Goal: Task Accomplishment & Management: Use online tool/utility

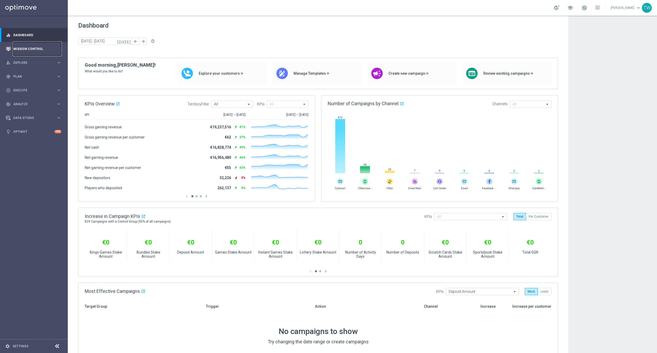
click at [46, 43] on link "Mission Control" at bounding box center [37, 49] width 48 height 14
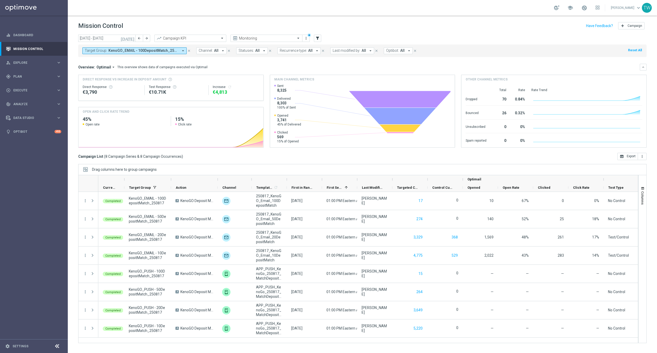
click at [181, 52] on icon "arrow_drop_down" at bounding box center [183, 50] width 5 height 5
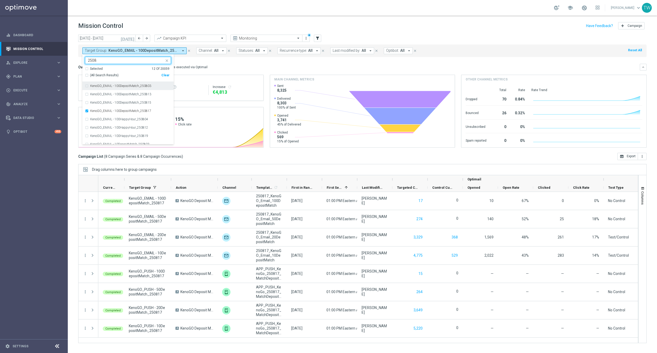
click at [113, 73] on span "(All Search Results)" at bounding box center [104, 75] width 29 height 4
type input "2508"
drag, startPoint x: 134, startPoint y: 34, endPoint x: 139, endPoint y: 36, distance: 5.8
click at [134, 35] on button "[DATE]" at bounding box center [128, 39] width 16 height 8
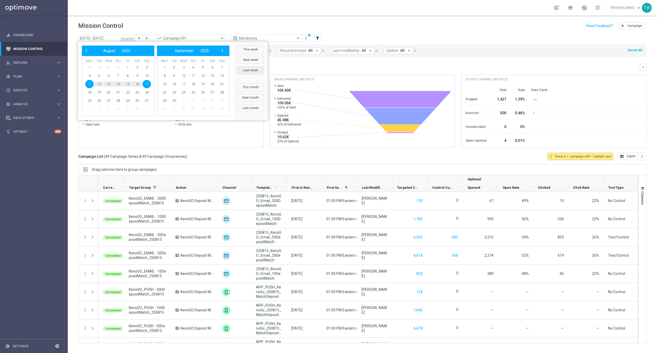
click at [246, 68] on button "Last week" at bounding box center [250, 70] width 27 height 8
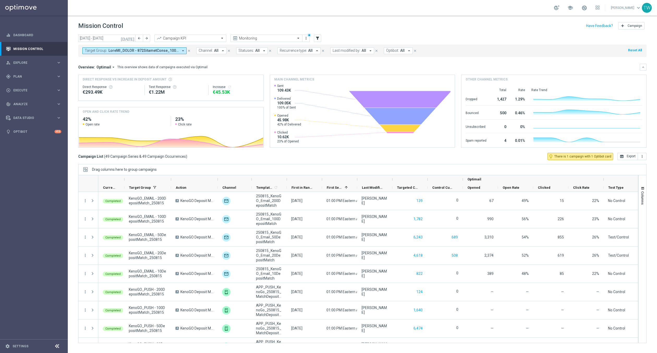
click at [223, 51] on icon "arrow_drop_down" at bounding box center [222, 50] width 5 height 5
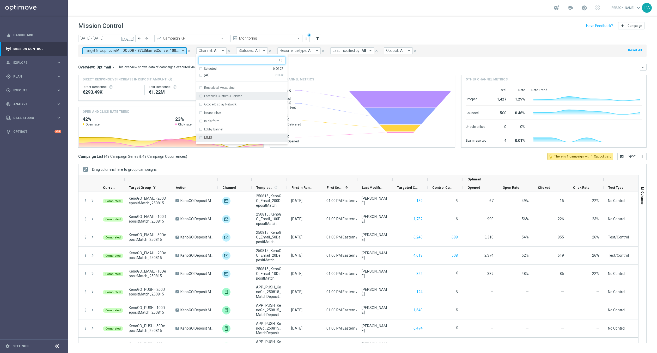
scroll to position [52, 0]
click at [217, 135] on div "Optimail" at bounding box center [244, 134] width 81 height 3
click at [316, 65] on div "Overview: Optimail arrow_drop_down This overview shows data of campaigns execut…" at bounding box center [358, 67] width 561 height 5
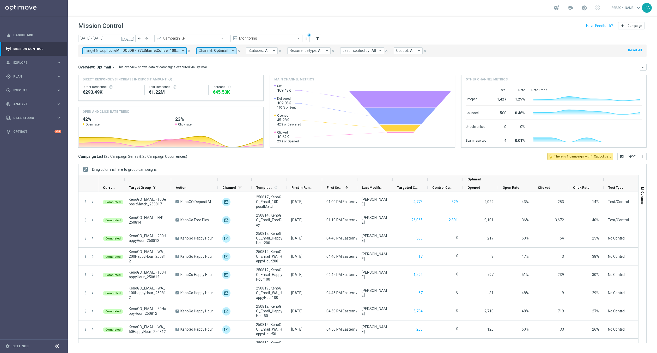
scroll to position [0, 0]
click at [486, 160] on button "open_in_browser Export" at bounding box center [627, 156] width 21 height 7
click at [43, 77] on span "Plan" at bounding box center [34, 76] width 43 height 3
click at [41, 105] on accordion "Templates keyboard_arrow_right Optimail OptiMobile In-App OptiMobile Push Embed…" at bounding box center [41, 103] width 54 height 8
click at [30, 105] on accordion "Templates keyboard_arrow_right Optimail OptiMobile In-App OptiMobile Push Embed…" at bounding box center [41, 103] width 54 height 8
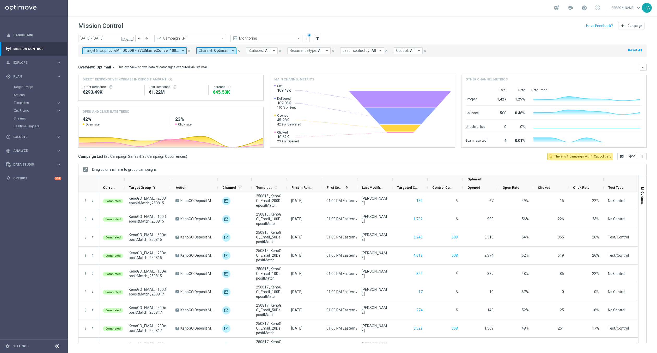
click at [24, 105] on accordion "Templates keyboard_arrow_right Optimail OptiMobile In-App OptiMobile Push Embed…" at bounding box center [41, 103] width 54 height 8
click at [23, 102] on span "Templates" at bounding box center [32, 102] width 37 height 3
click at [28, 110] on link "Optimail" at bounding box center [35, 111] width 38 height 4
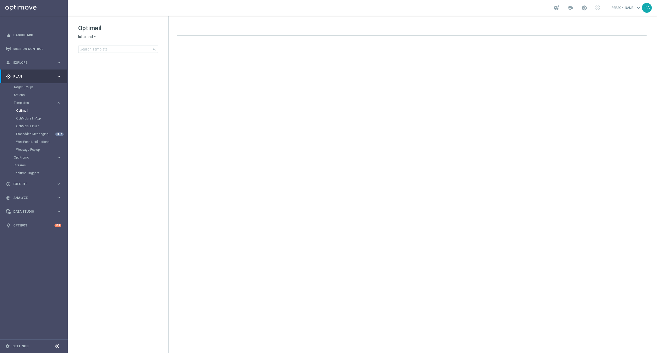
click at [91, 39] on div "Optimail lottoland arrow_drop_down × lottoland search" at bounding box center [123, 38] width 90 height 29
click at [90, 38] on span "lottoland" at bounding box center [85, 36] width 15 height 5
click at [94, 50] on div "KenoGO" at bounding box center [97, 49] width 39 height 6
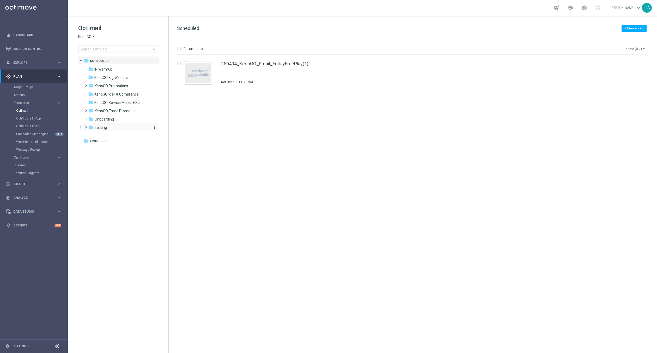
click at [99, 130] on div "folder Testing" at bounding box center [118, 128] width 60 height 6
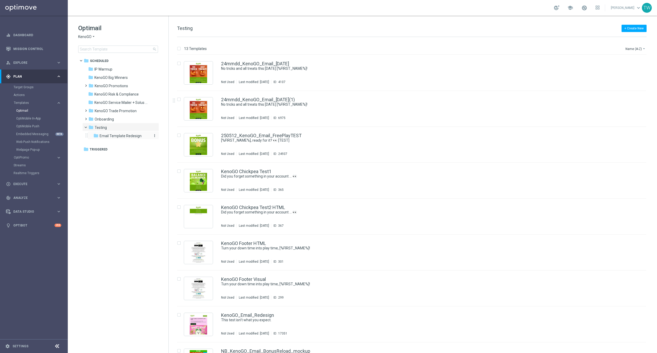
click at [119, 134] on span "Email Template Redesign" at bounding box center [121, 136] width 42 height 5
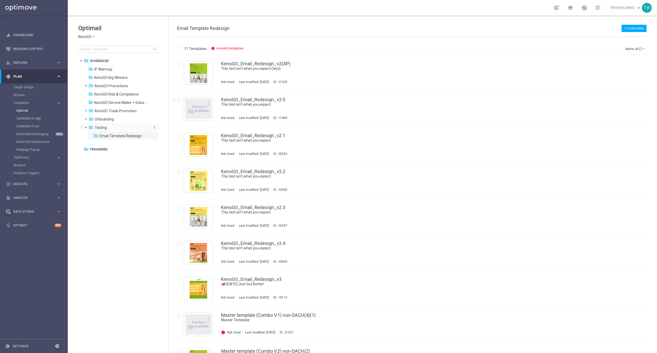
click at [116, 125] on div "folder Testing" at bounding box center [118, 128] width 60 height 6
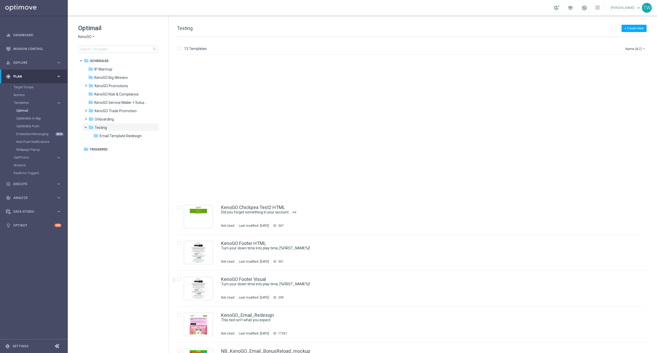
scroll to position [169, 0]
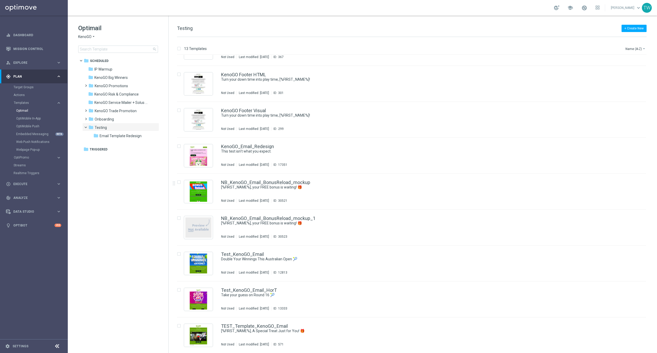
click at [440, 190] on div "NB_KenoGO_Email_BonusReload_mockup [%FIRST_NAME%], your FREE bonus is waiting! …" at bounding box center [422, 191] width 403 height 23
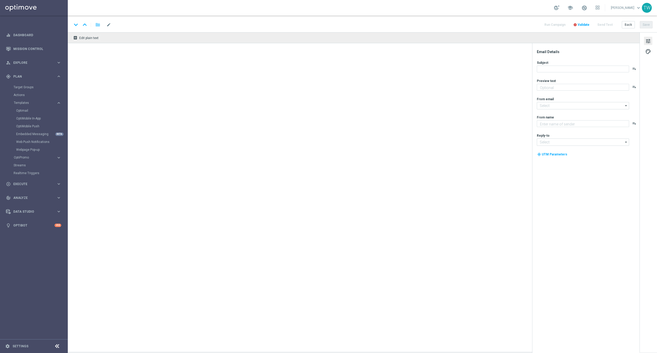
type textarea "Don't miss your chance!"
type input "[EMAIL_ADDRESS][DOMAIN_NAME]"
type textarea "KenoGO"
type input "[EMAIL_ADDRESS][DOMAIN_NAME]"
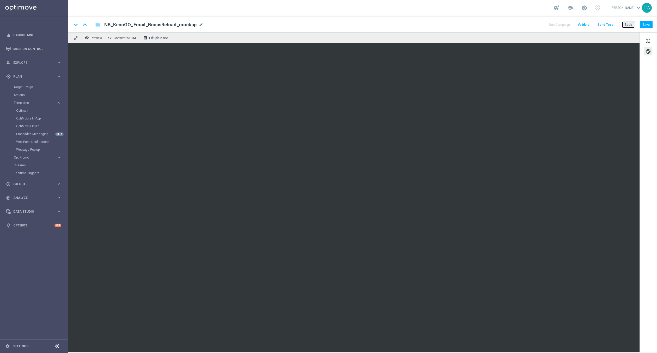
click at [486, 23] on button "Back" at bounding box center [628, 24] width 13 height 7
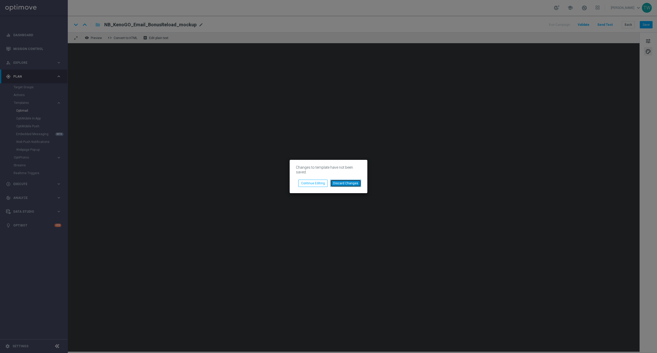
click at [350, 186] on button "Discard Changes" at bounding box center [345, 183] width 31 height 7
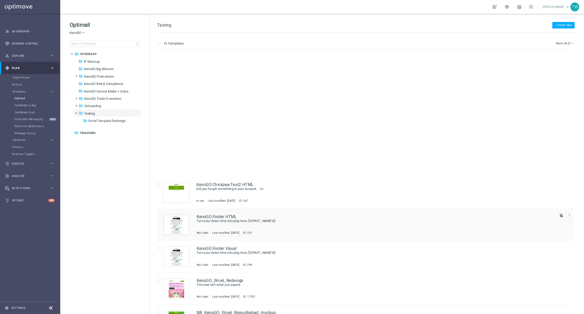
scroll to position [168, 0]
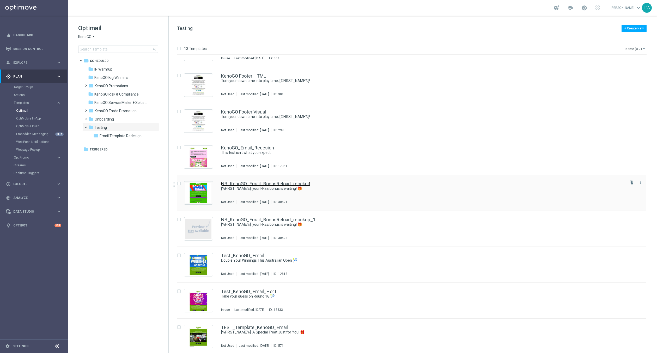
click at [261, 185] on link "NB_KenoGO_Email_BonusReload_mockup" at bounding box center [265, 184] width 89 height 5
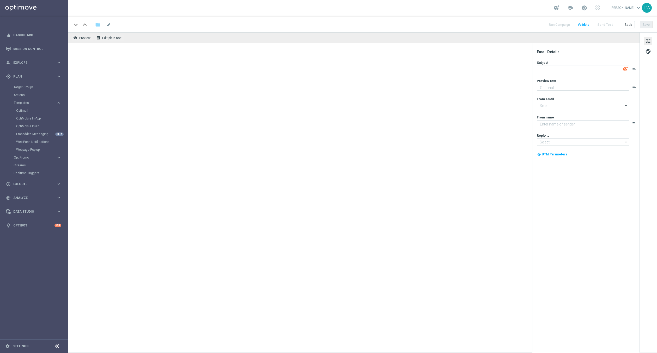
type input "[EMAIL_ADDRESS][DOMAIN_NAME]"
type textarea "KenoGO"
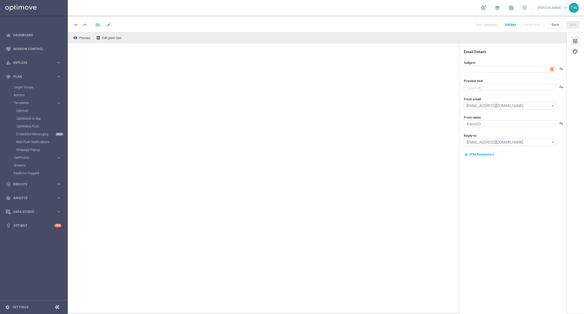
type textarea "[%FIRST_NAME%], your FREE bonus is waiting! 🎁"
type textarea "Don't miss your chance!"
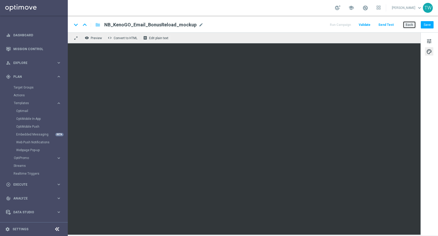
click at [413, 24] on button "Back" at bounding box center [409, 24] width 13 height 7
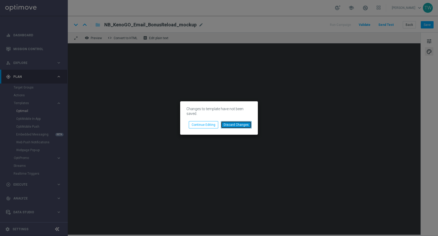
click at [243, 126] on button "Discard Changes" at bounding box center [236, 124] width 31 height 7
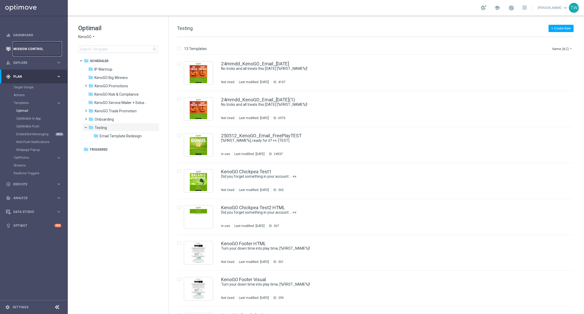
click at [37, 51] on link "Mission Control" at bounding box center [37, 49] width 48 height 14
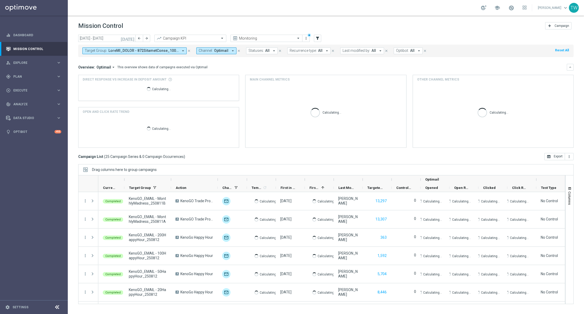
click at [182, 50] on icon "arrow_drop_down" at bounding box center [183, 50] width 5 height 5
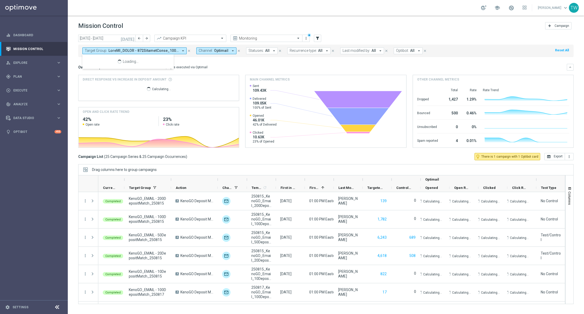
click at [182, 48] on icon "arrow_drop_down" at bounding box center [183, 50] width 5 height 5
click at [132, 39] on icon "[DATE]" at bounding box center [128, 38] width 14 height 5
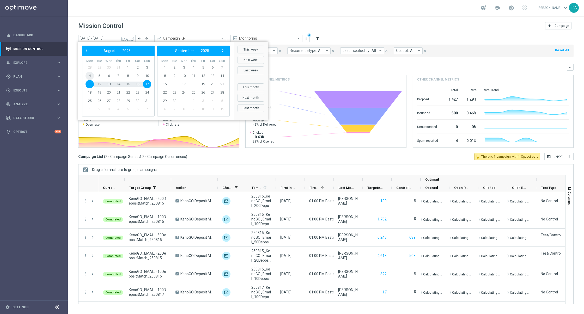
click at [91, 75] on span "4" at bounding box center [89, 76] width 8 height 8
click at [148, 83] on span "17" at bounding box center [147, 84] width 8 height 8
type input "[DATE] - [DATE]"
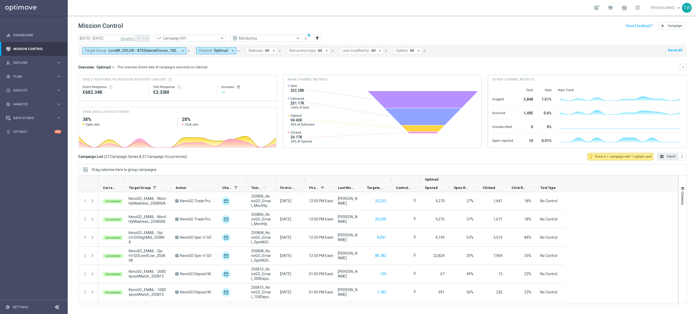
click at [486, 157] on button "open_in_browser Export" at bounding box center [668, 156] width 21 height 7
